Goal: Check status: Check status

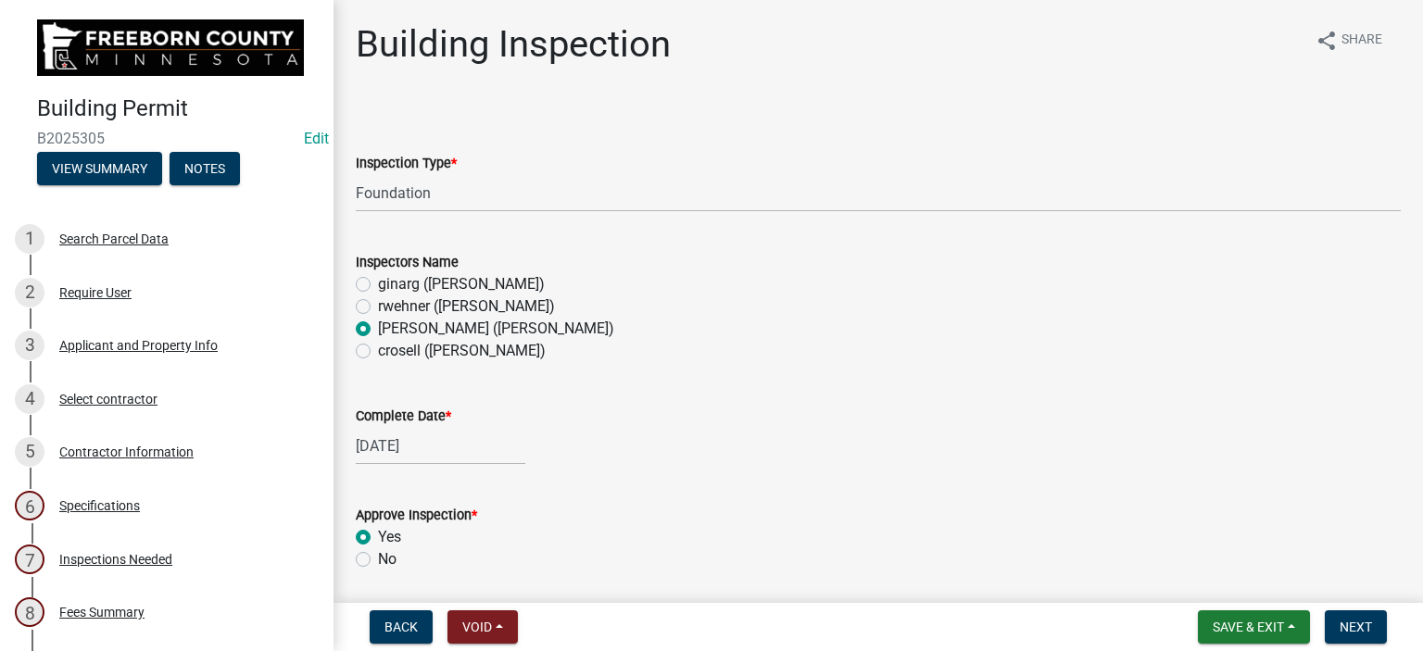
select select "24c4516e-7a9f-48a4-a0b5-6d857a377a6e"
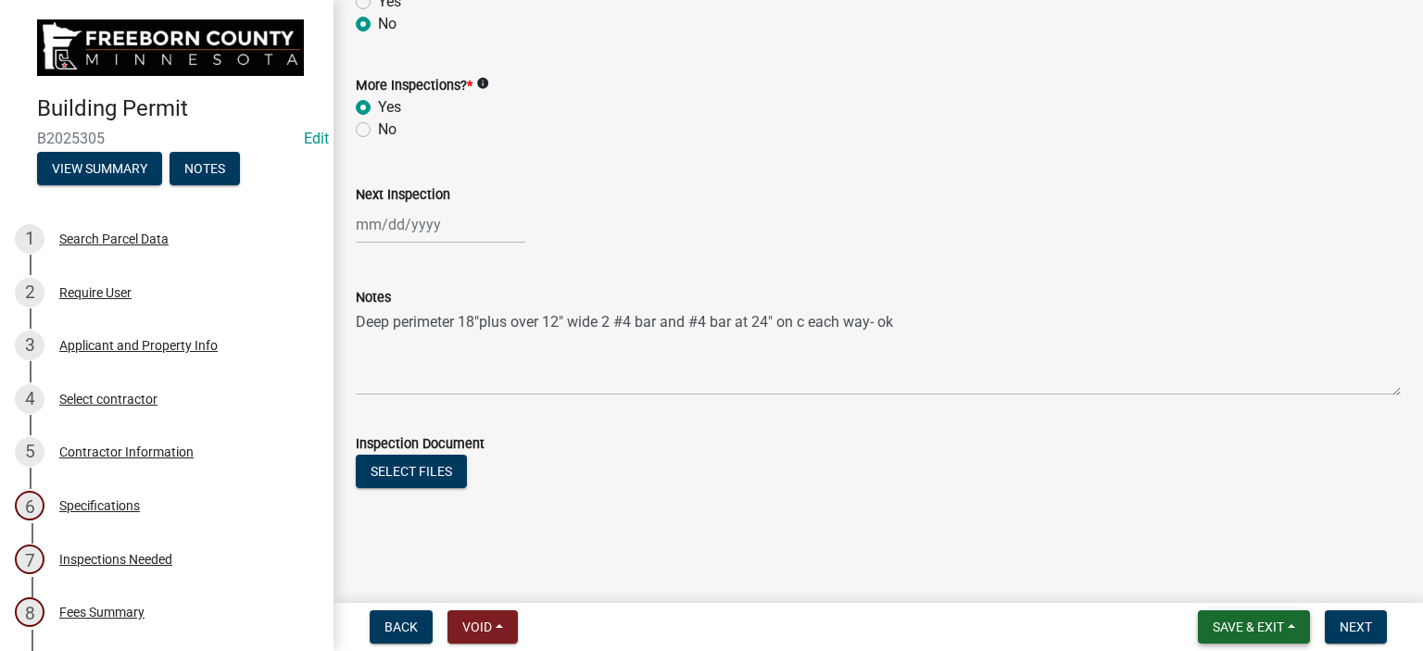
click at [1227, 628] on span "Save & Exit" at bounding box center [1248, 627] width 71 height 15
click at [1216, 585] on button "Save & Exit" at bounding box center [1236, 579] width 148 height 44
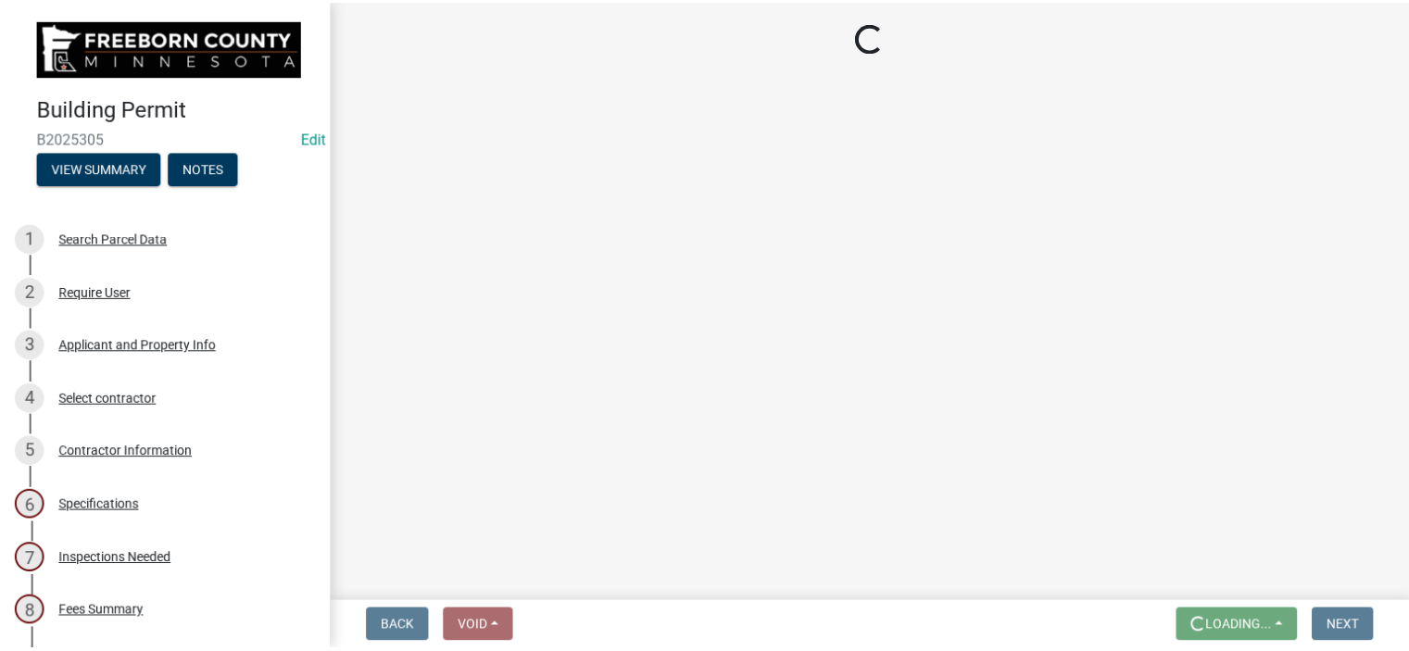
scroll to position [0, 0]
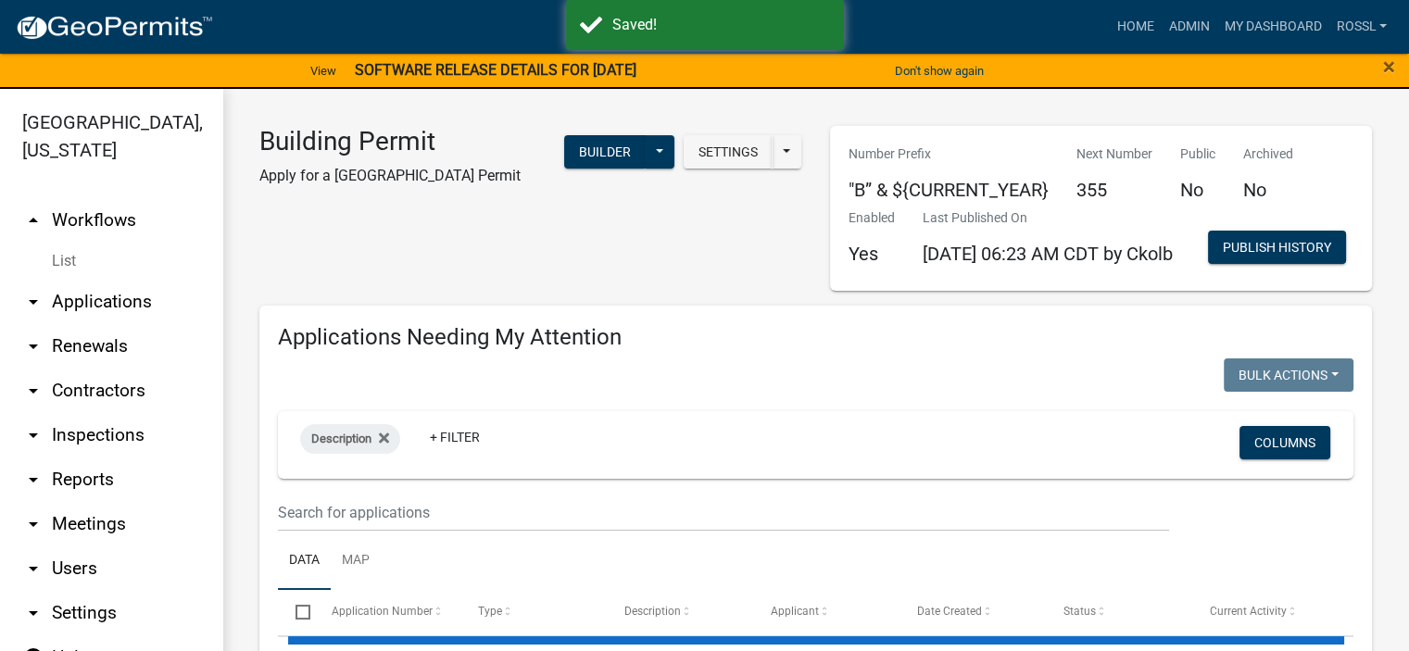
select select "2: 50"
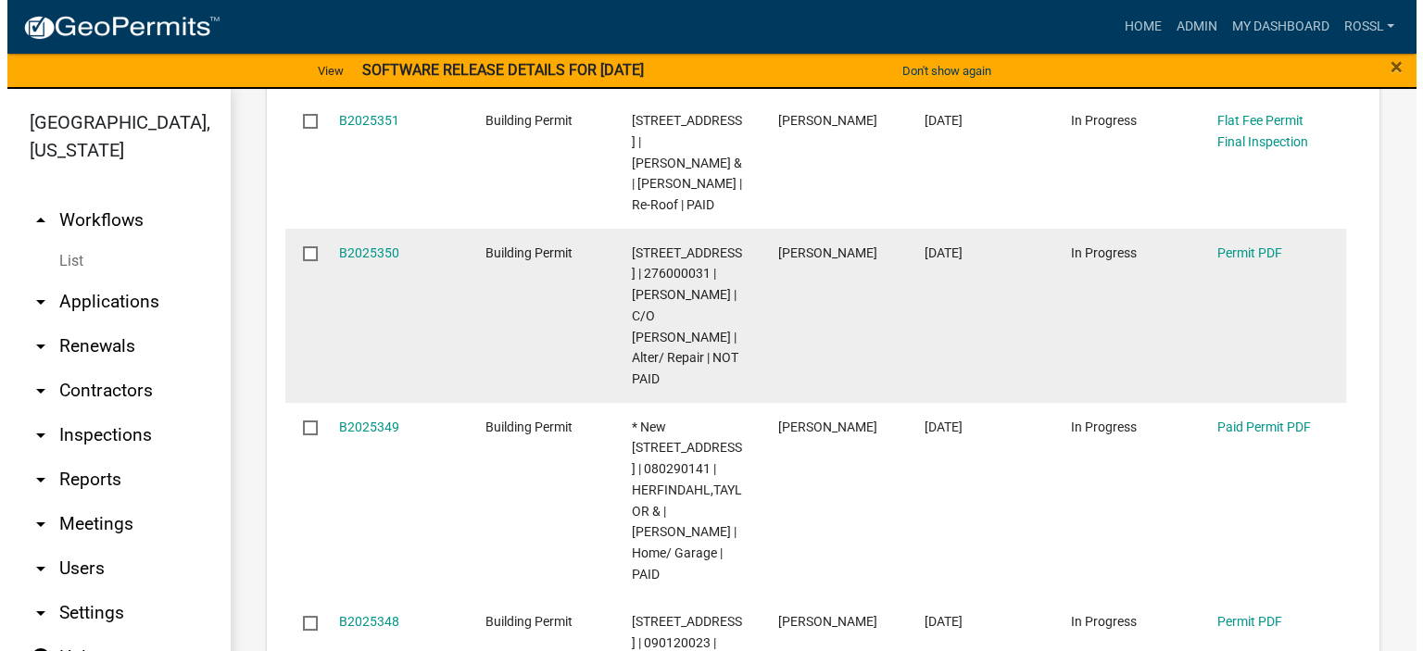
scroll to position [1019, 0]
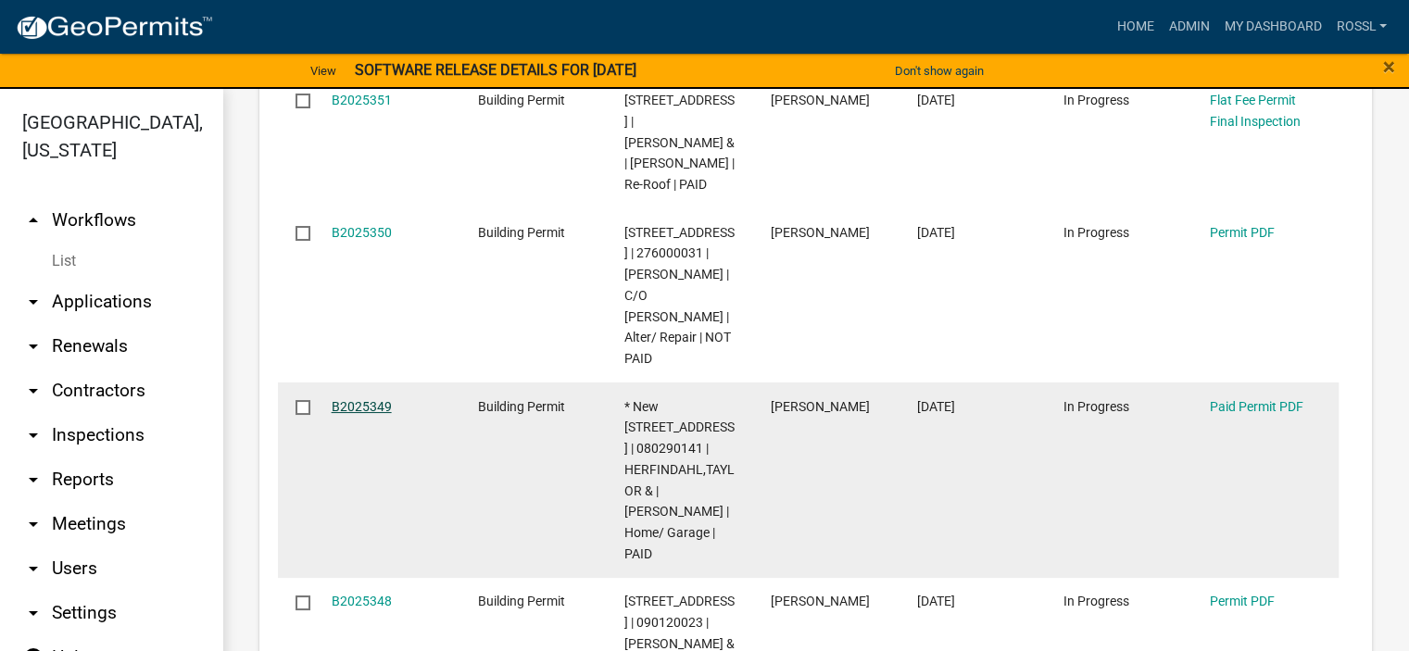
click at [355, 414] on link "B2025349" at bounding box center [362, 406] width 60 height 15
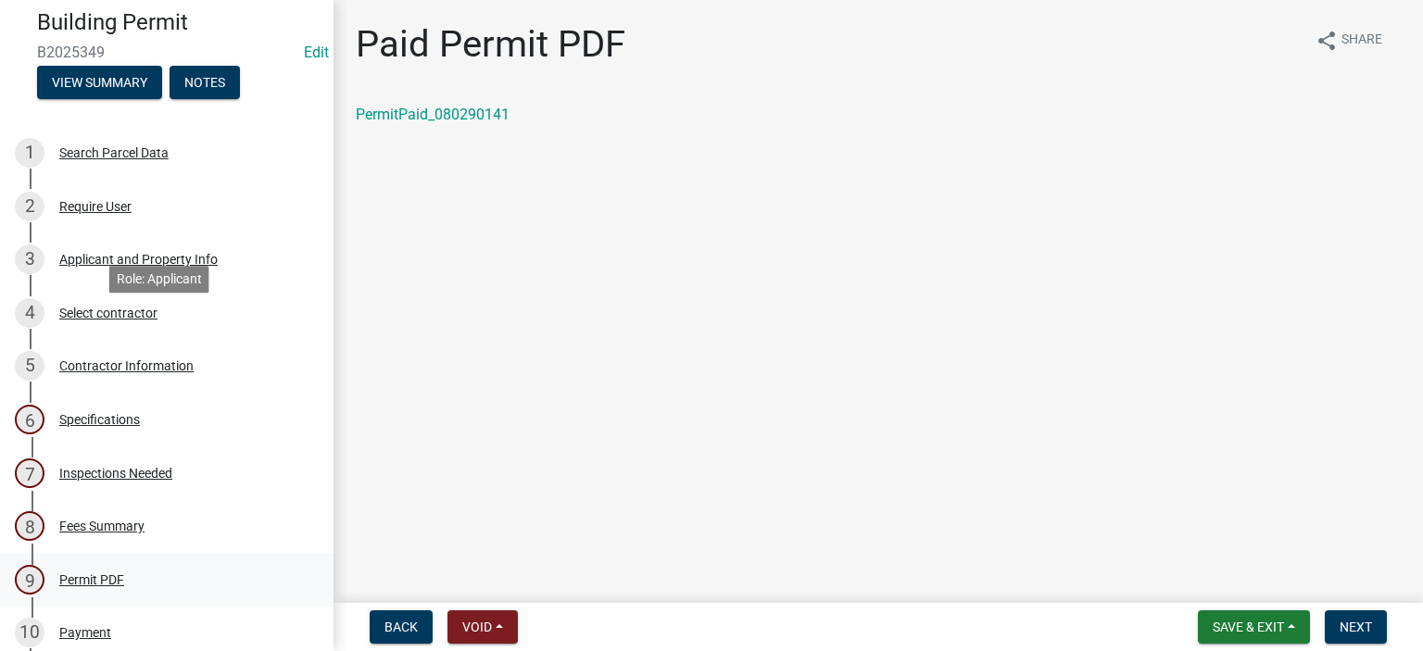
scroll to position [278, 0]
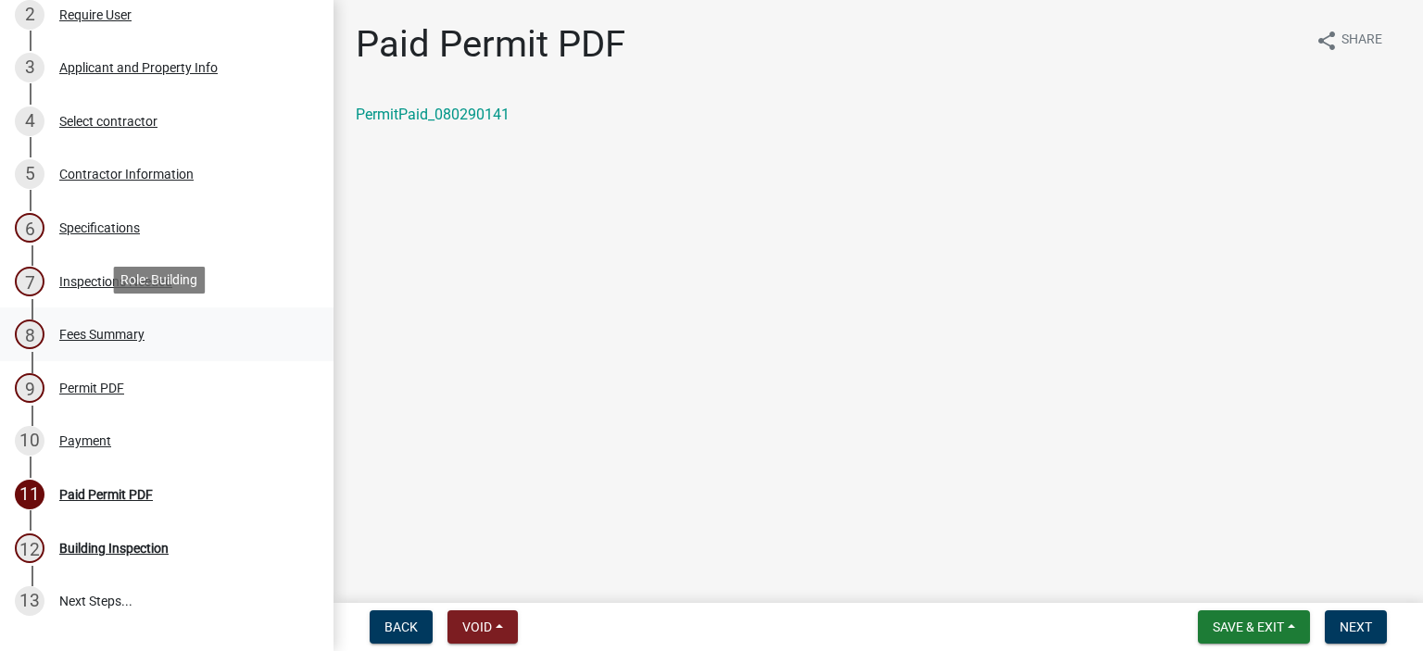
click at [125, 330] on div "Fees Summary" at bounding box center [101, 334] width 85 height 13
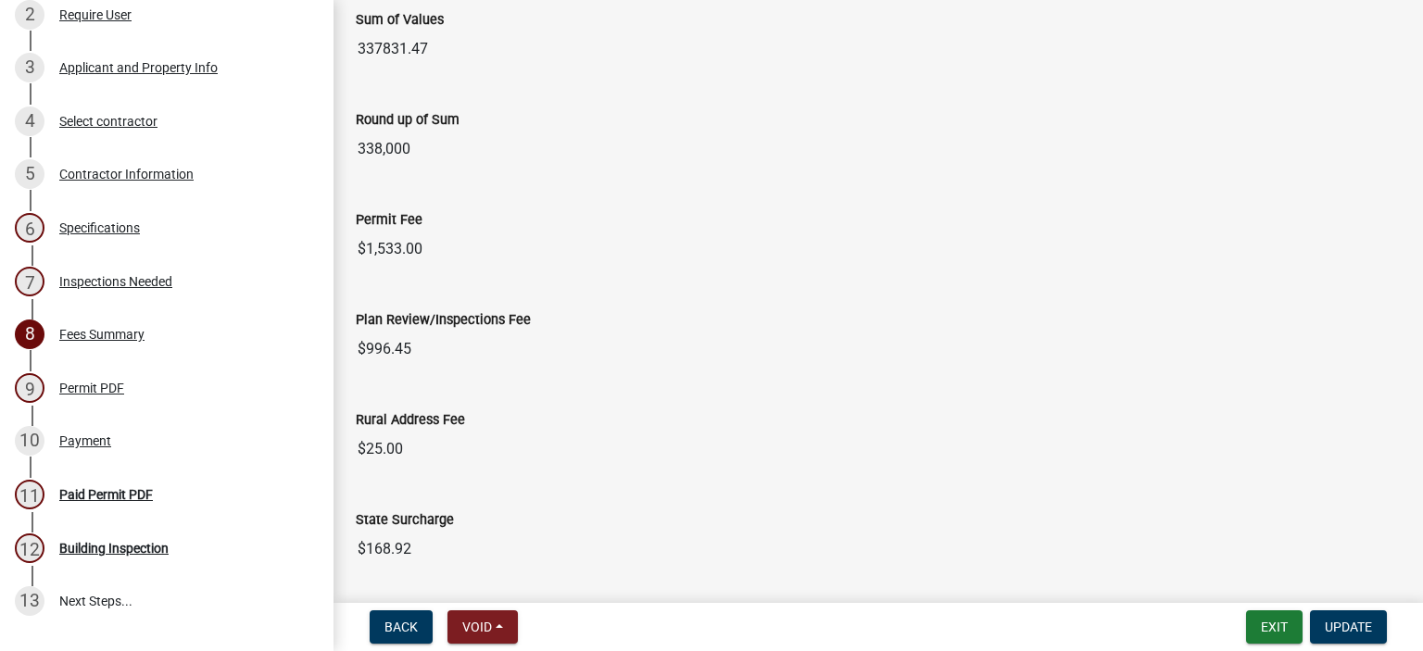
scroll to position [2373, 0]
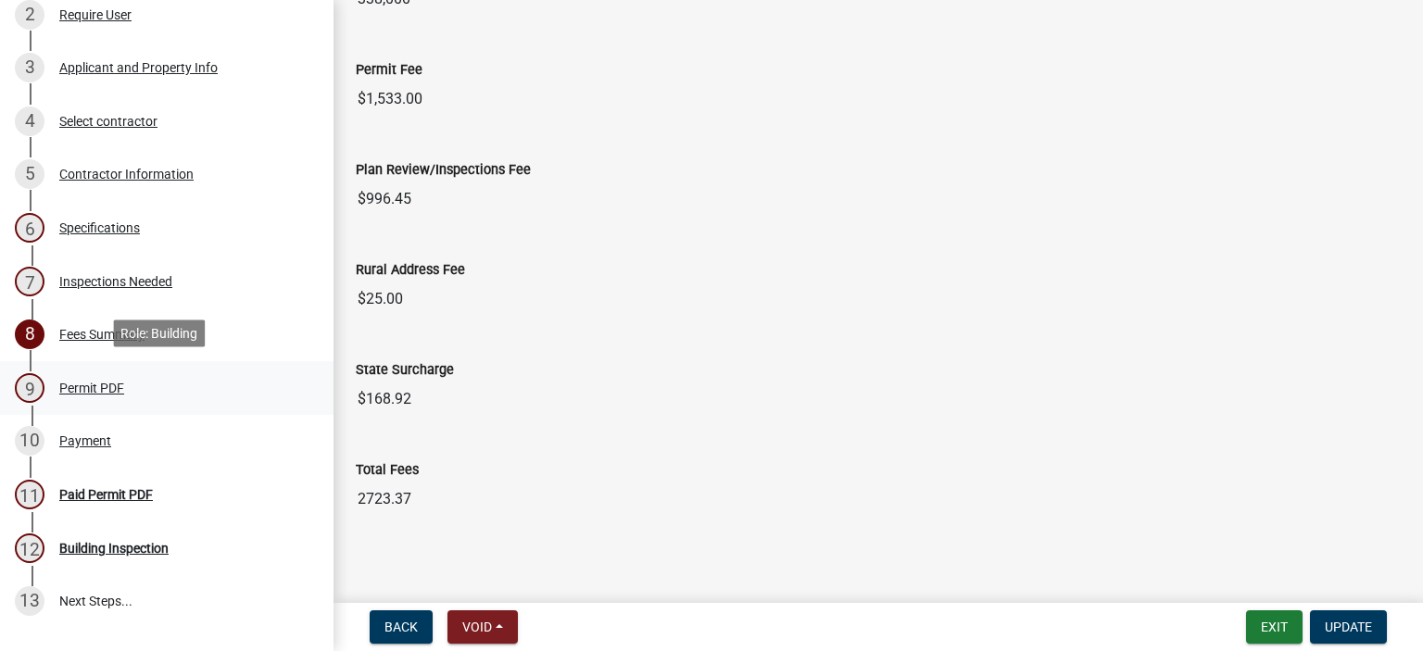
click at [102, 399] on div "9 Permit PDF" at bounding box center [159, 388] width 289 height 30
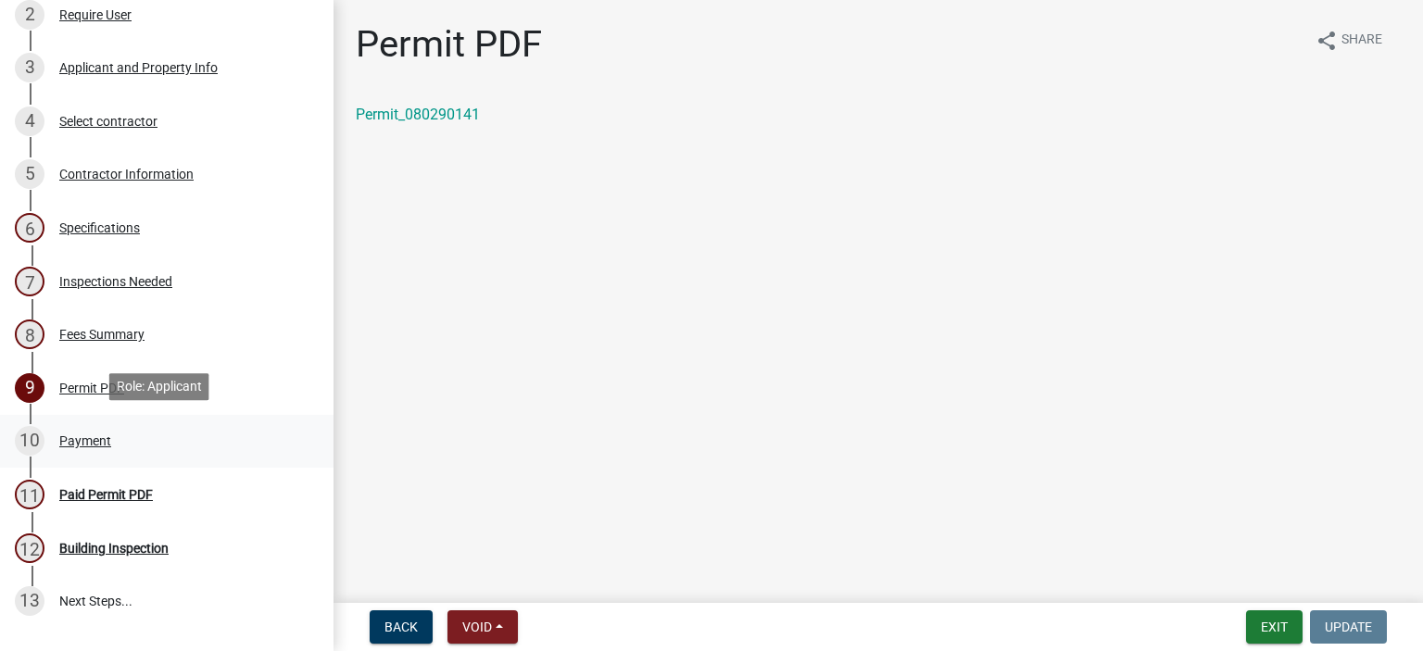
click at [101, 444] on div "Payment" at bounding box center [85, 441] width 52 height 13
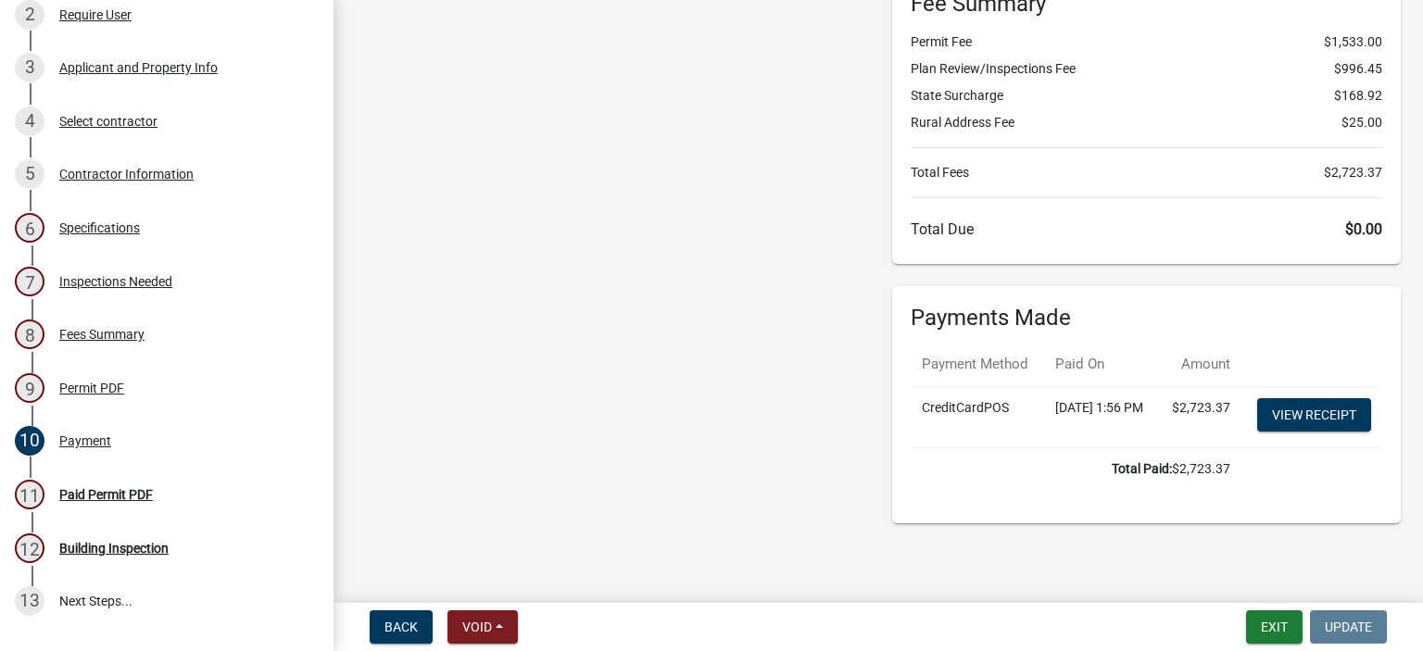
scroll to position [200, 0]
click at [100, 492] on div "Paid Permit PDF" at bounding box center [106, 494] width 94 height 13
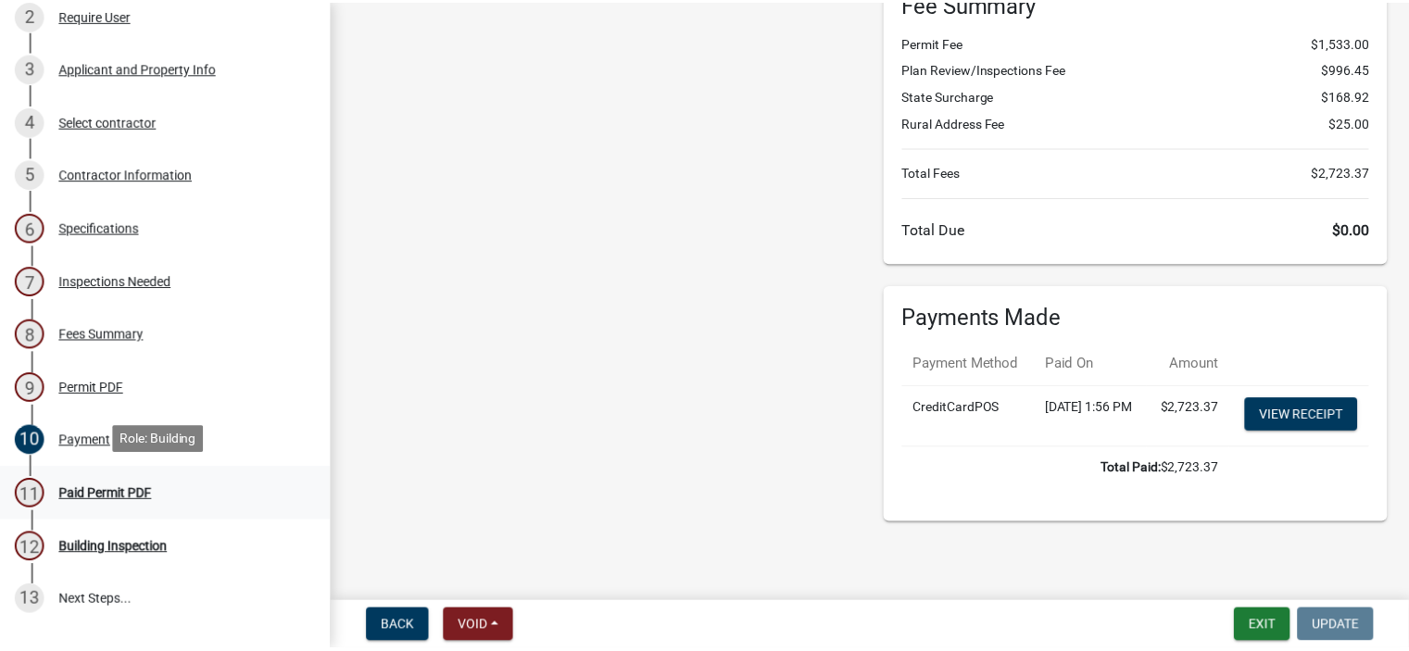
scroll to position [0, 0]
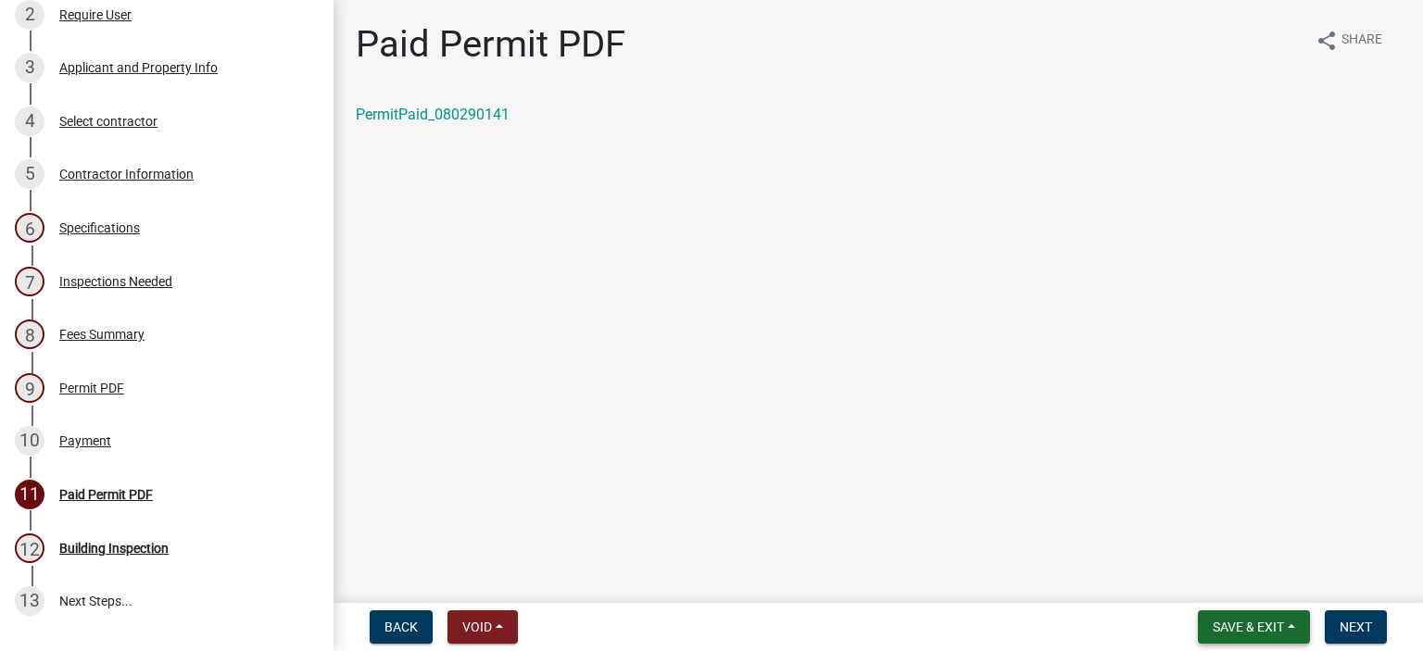
click at [1257, 629] on span "Save & Exit" at bounding box center [1248, 627] width 71 height 15
click at [1231, 573] on button "Save & Exit" at bounding box center [1236, 579] width 148 height 44
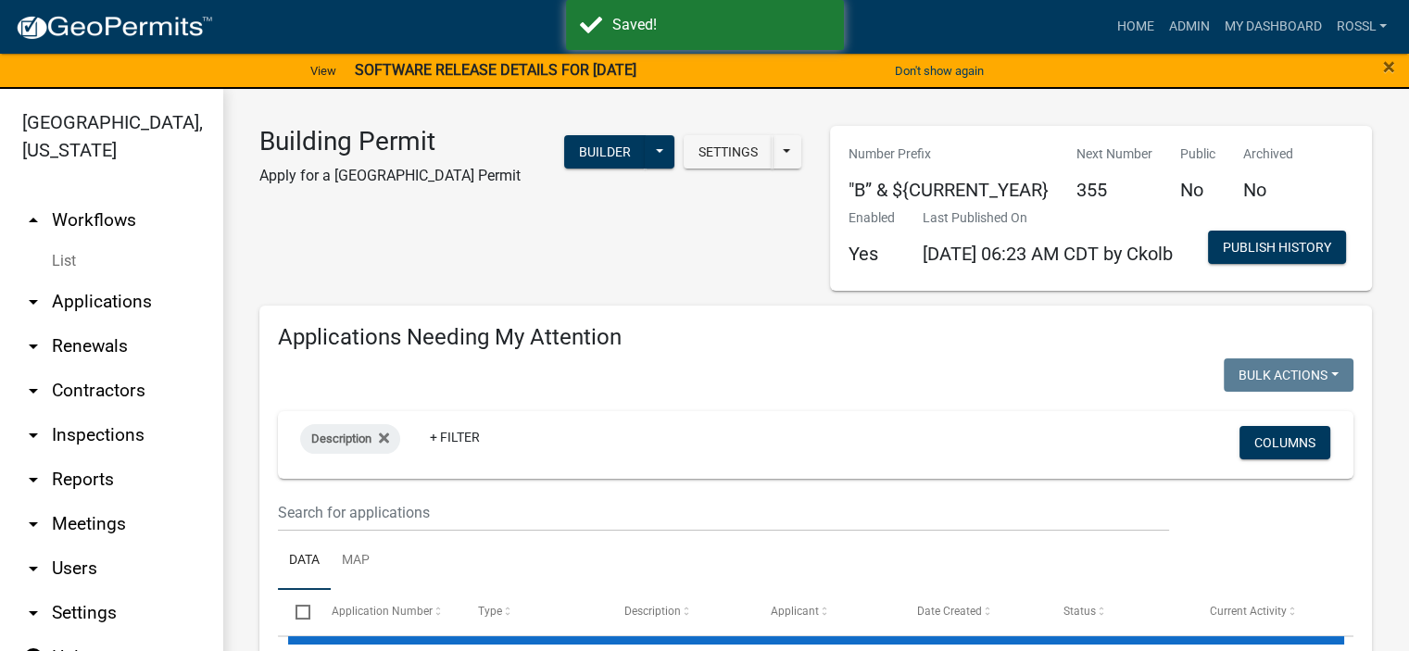
select select "2: 50"
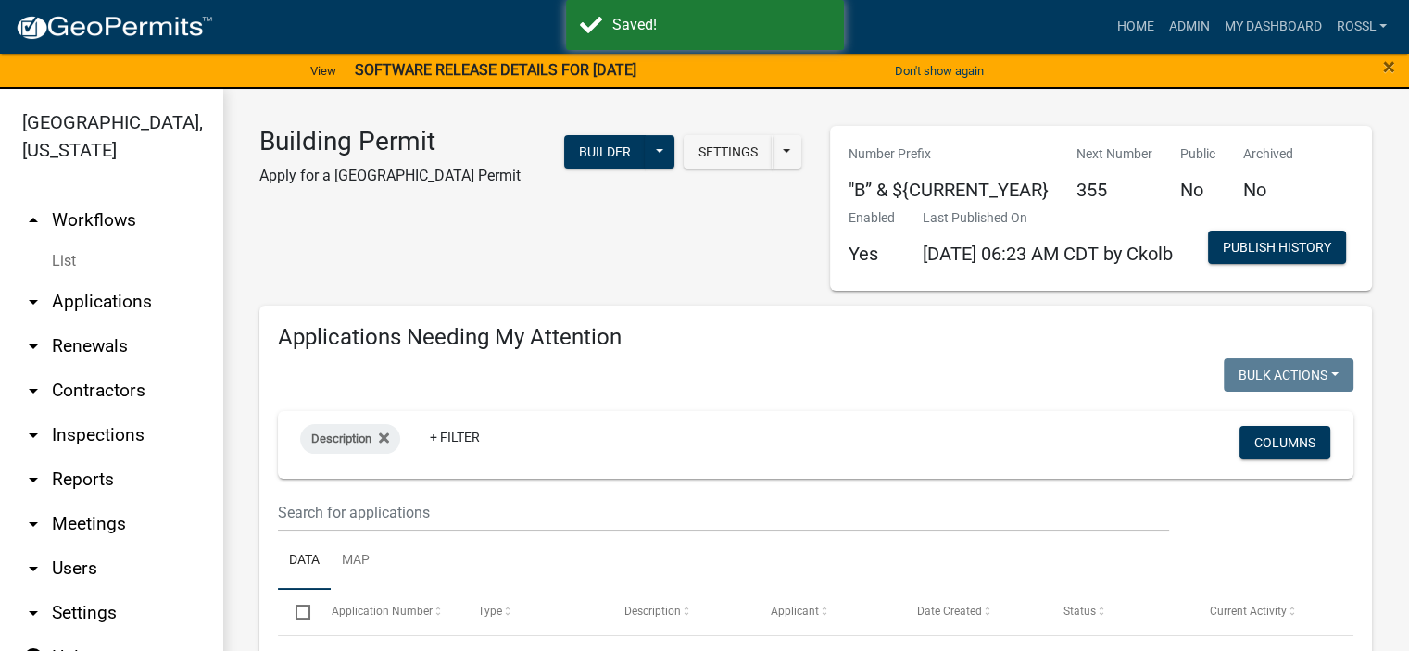
scroll to position [371, 0]
